Goal: Book appointment/travel/reservation

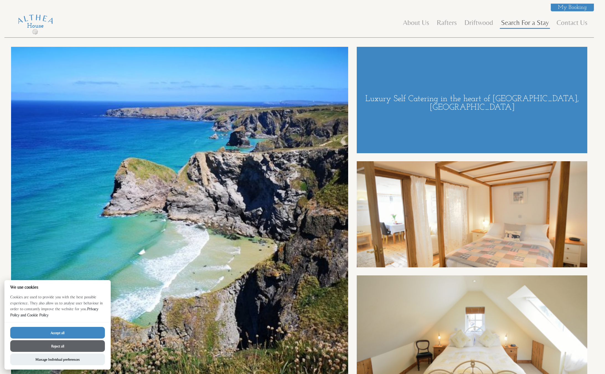
click at [515, 24] on link "Search For a Stay" at bounding box center [525, 22] width 48 height 8
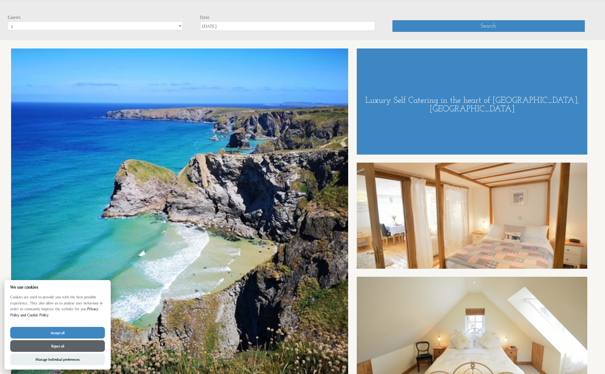
scroll to position [40, 0]
click at [64, 335] on button "Accept all" at bounding box center [57, 333] width 95 height 12
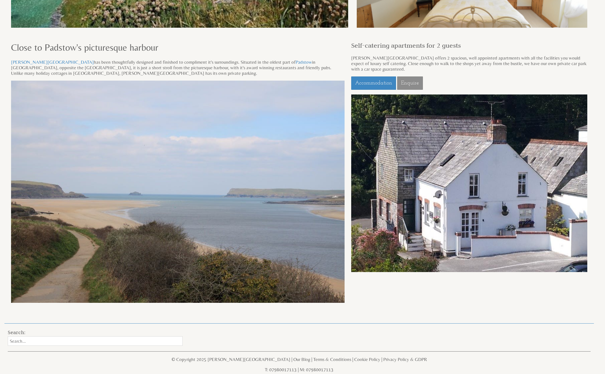
scroll to position [386, 0]
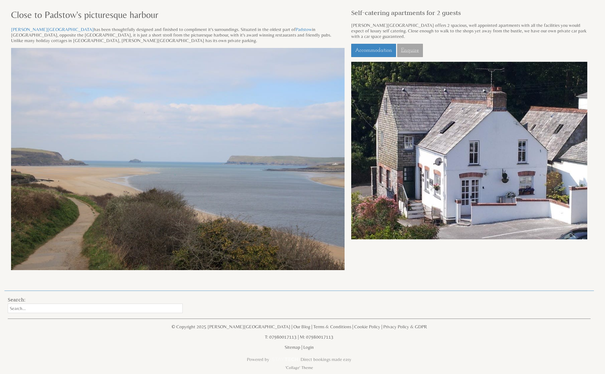
click at [409, 50] on link "Enquire" at bounding box center [410, 50] width 26 height 13
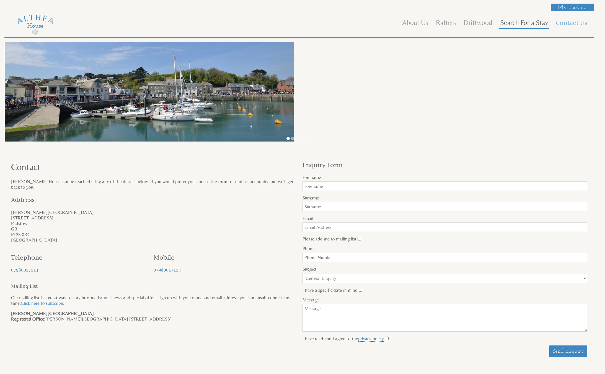
click at [516, 23] on link "Search For a Stay" at bounding box center [524, 22] width 48 height 8
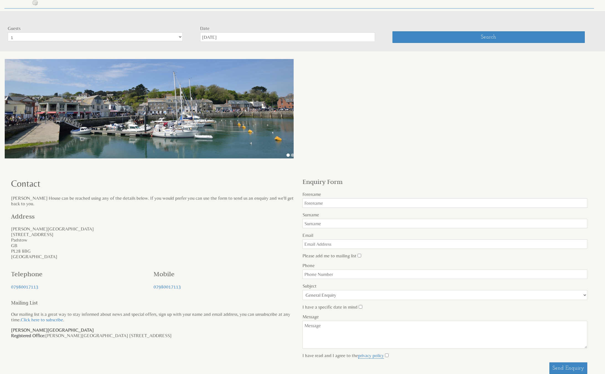
scroll to position [40, 0]
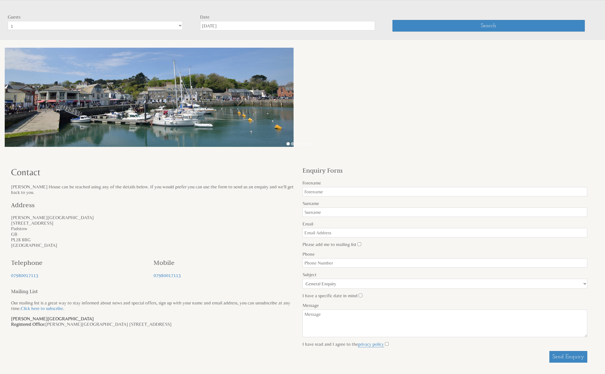
click at [179, 26] on select "1 2" at bounding box center [95, 25] width 175 height 9
select select "2"
click at [8, 21] on select "1 2" at bounding box center [95, 25] width 175 height 9
click at [241, 27] on input "[DATE]" at bounding box center [287, 25] width 175 height 9
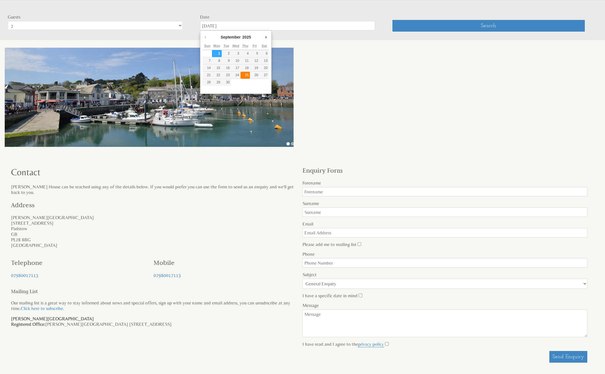
type input "[DATE]"
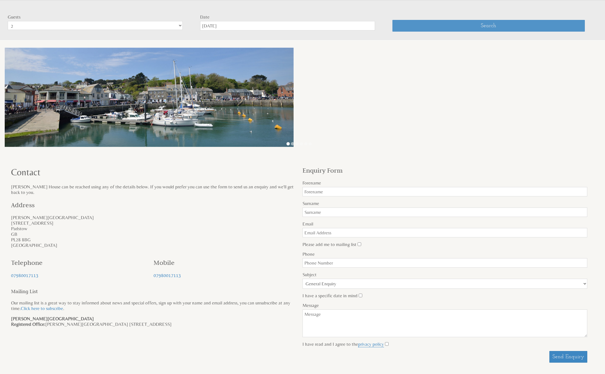
click at [467, 28] on button "Search" at bounding box center [488, 26] width 192 height 12
